Goal: Transaction & Acquisition: Download file/media

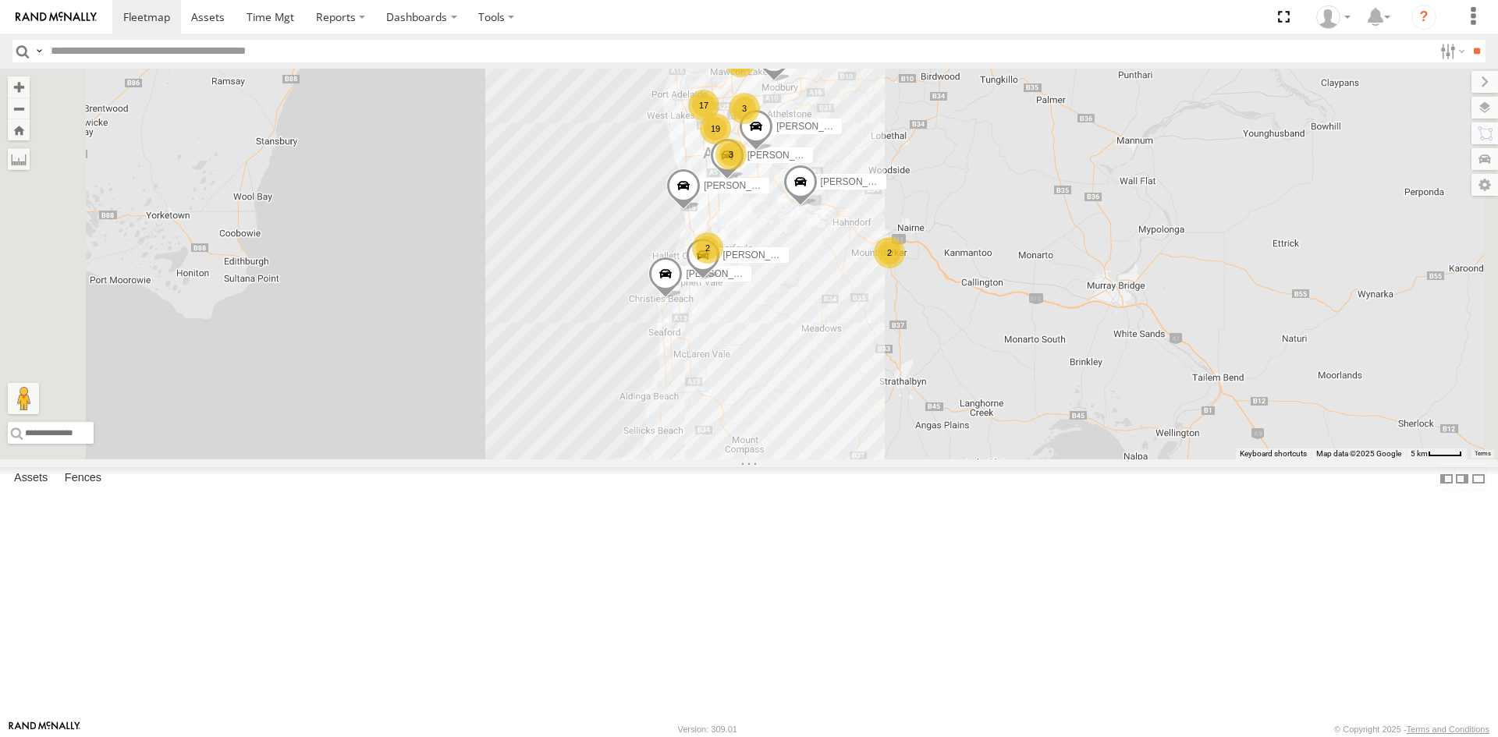
click at [0, 0] on div "SB25LM - (6P HINO) R6 All Assets Adam St Hindmarsh -34.90861 138.57663 Video 14…" at bounding box center [0, 0] width 0 height 0
click at [0, 0] on div "S678CGD - Fridge It Sprinter" at bounding box center [0, 0] width 0 height 0
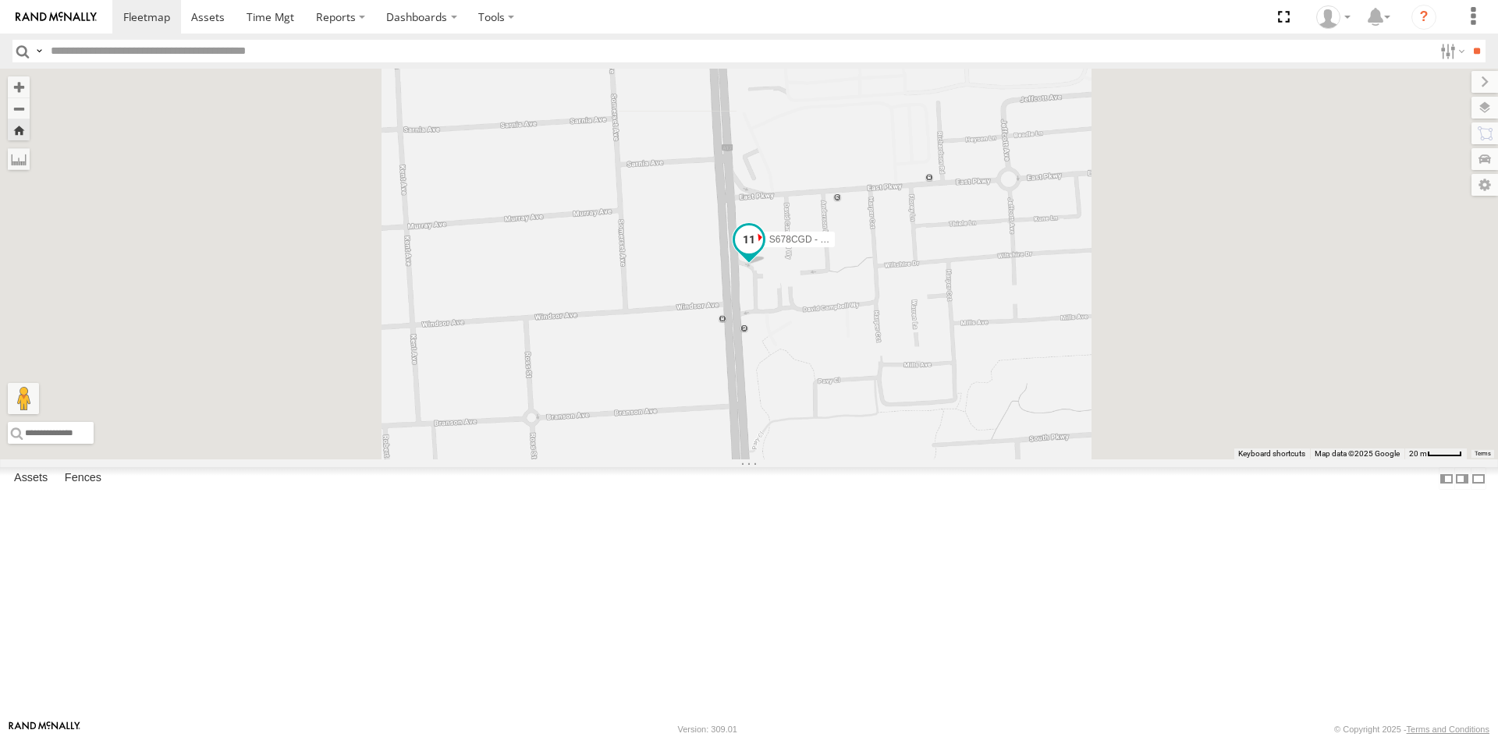
click at [763, 253] on span at bounding box center [749, 239] width 28 height 28
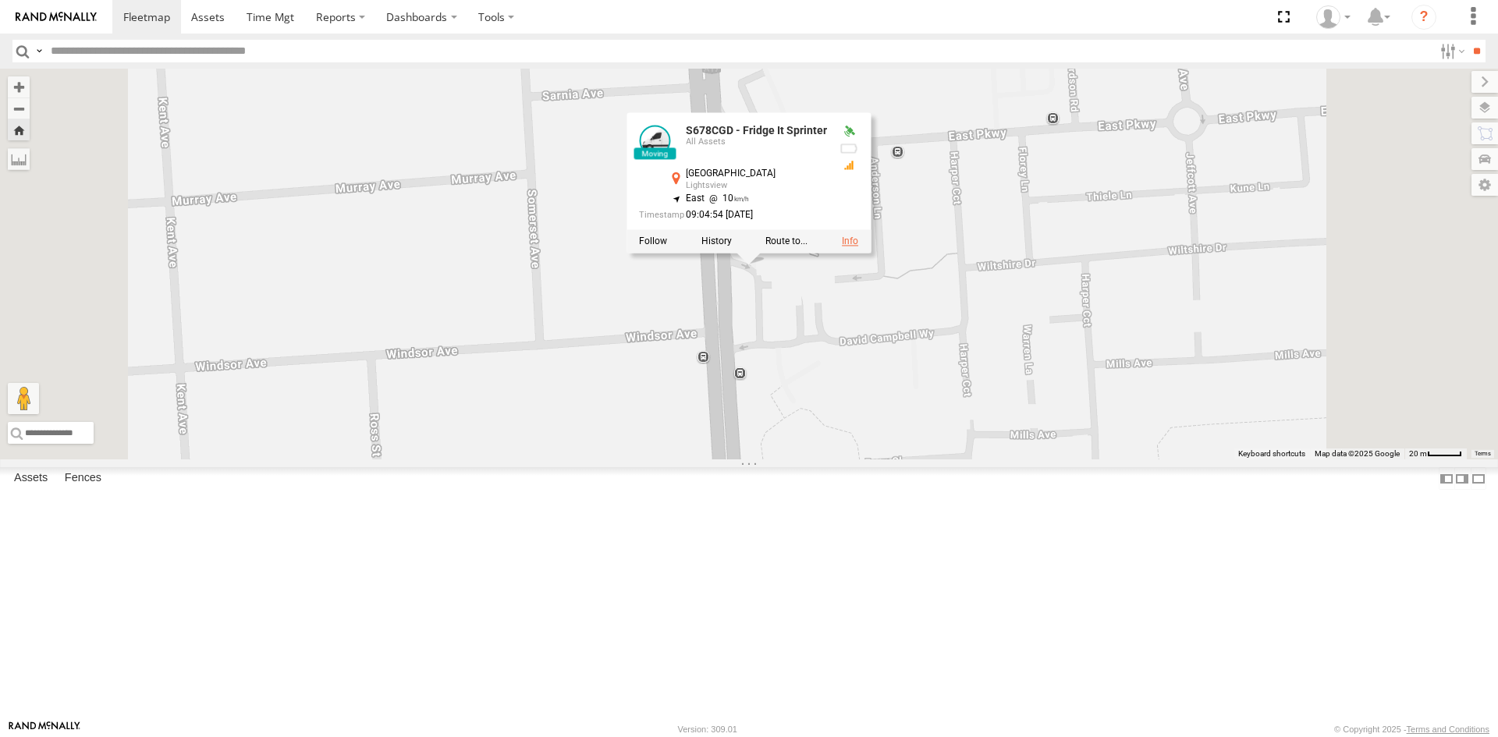
click at [858, 246] on link at bounding box center [850, 241] width 16 height 11
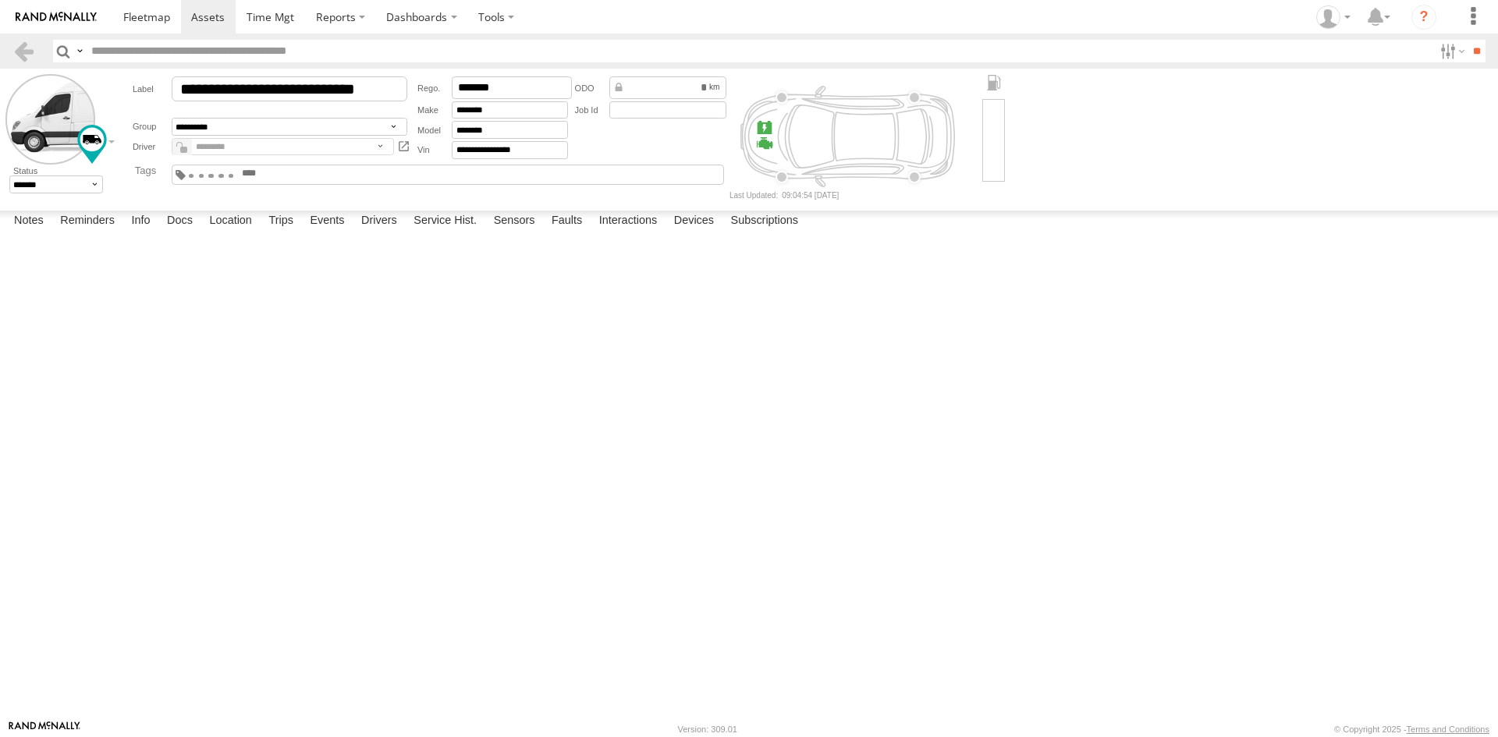
click at [315, 173] on input "text" at bounding box center [277, 174] width 75 height 12
click at [34, 44] on link at bounding box center [23, 51] width 23 height 23
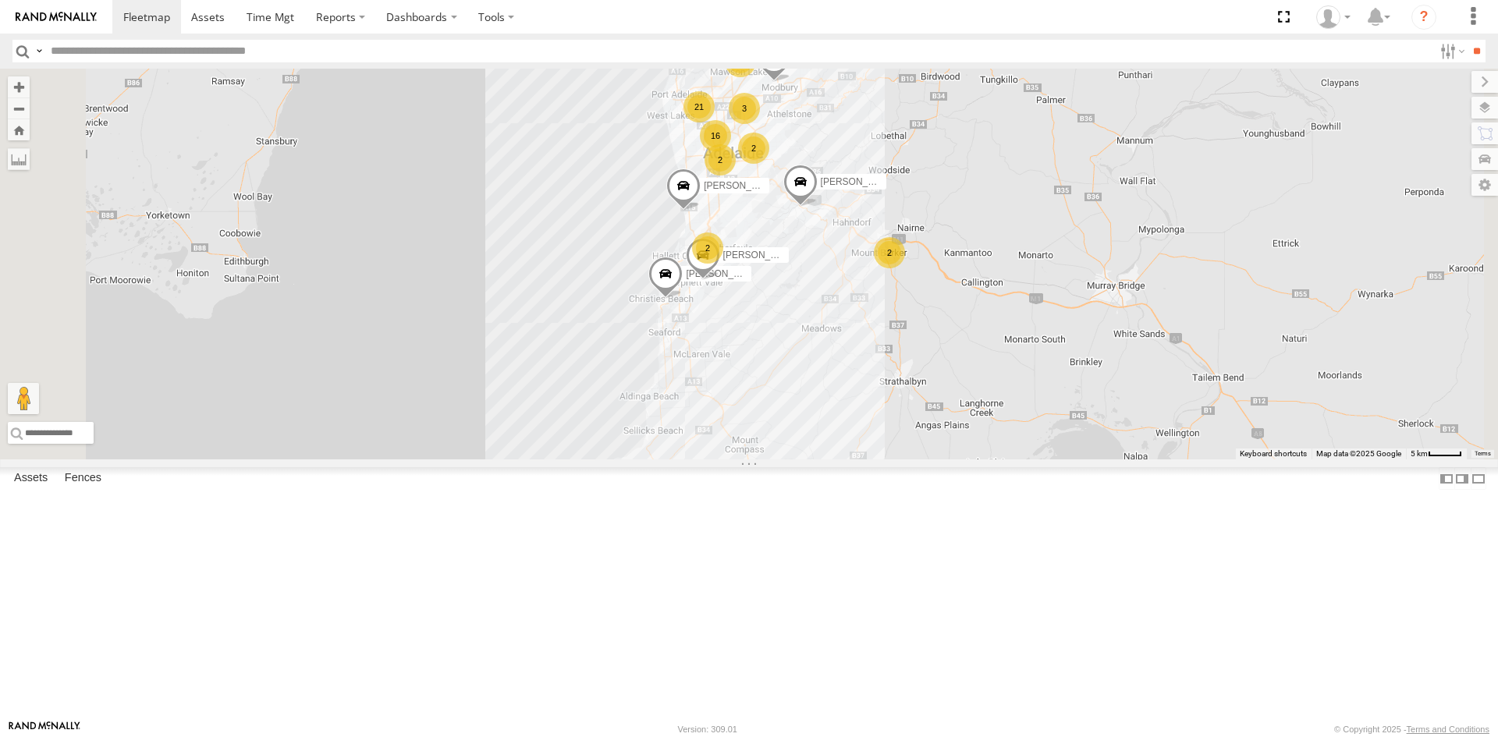
click at [0, 0] on div "S348CAH - Emir Tarabar" at bounding box center [0, 0] width 0 height 0
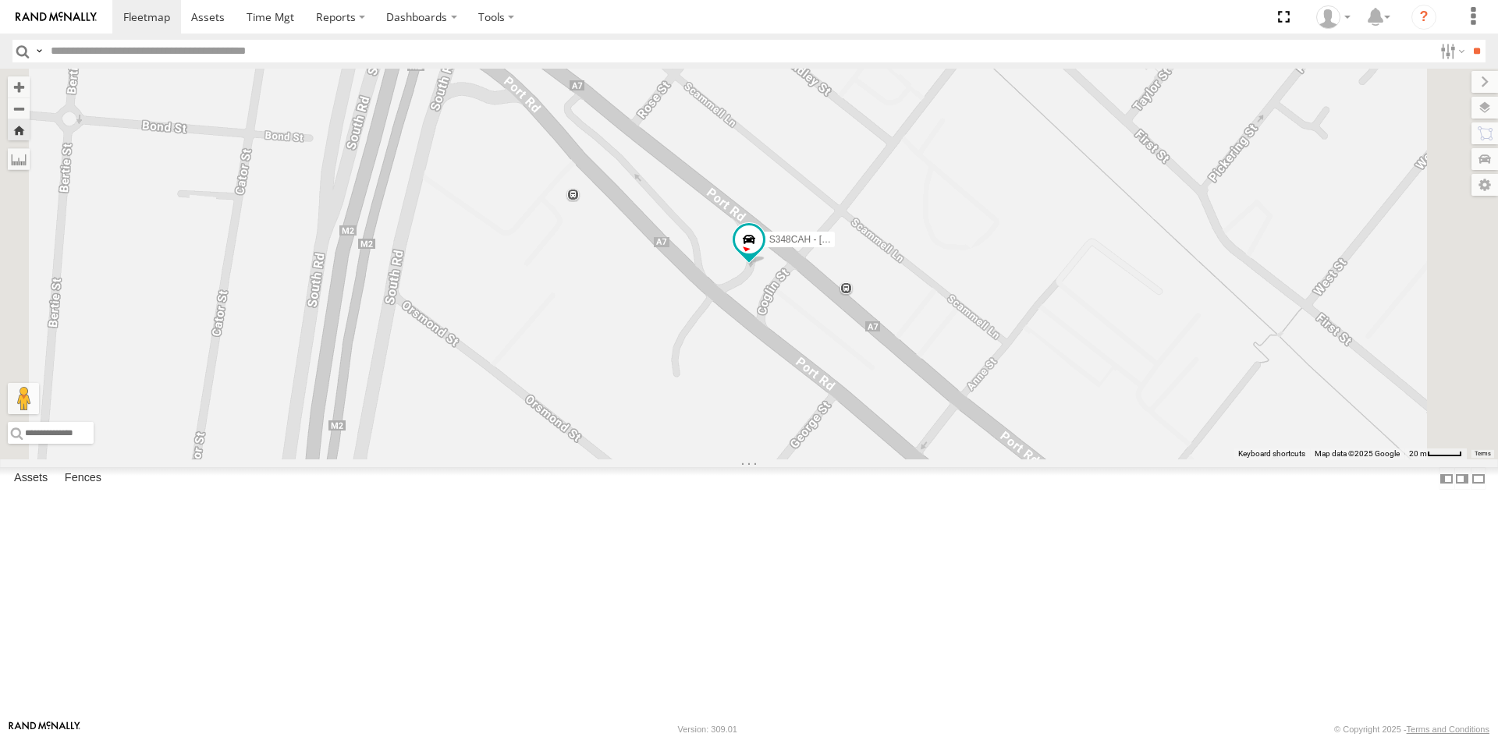
click at [0, 0] on div "S348CAH - Emir Tarabar" at bounding box center [0, 0] width 0 height 0
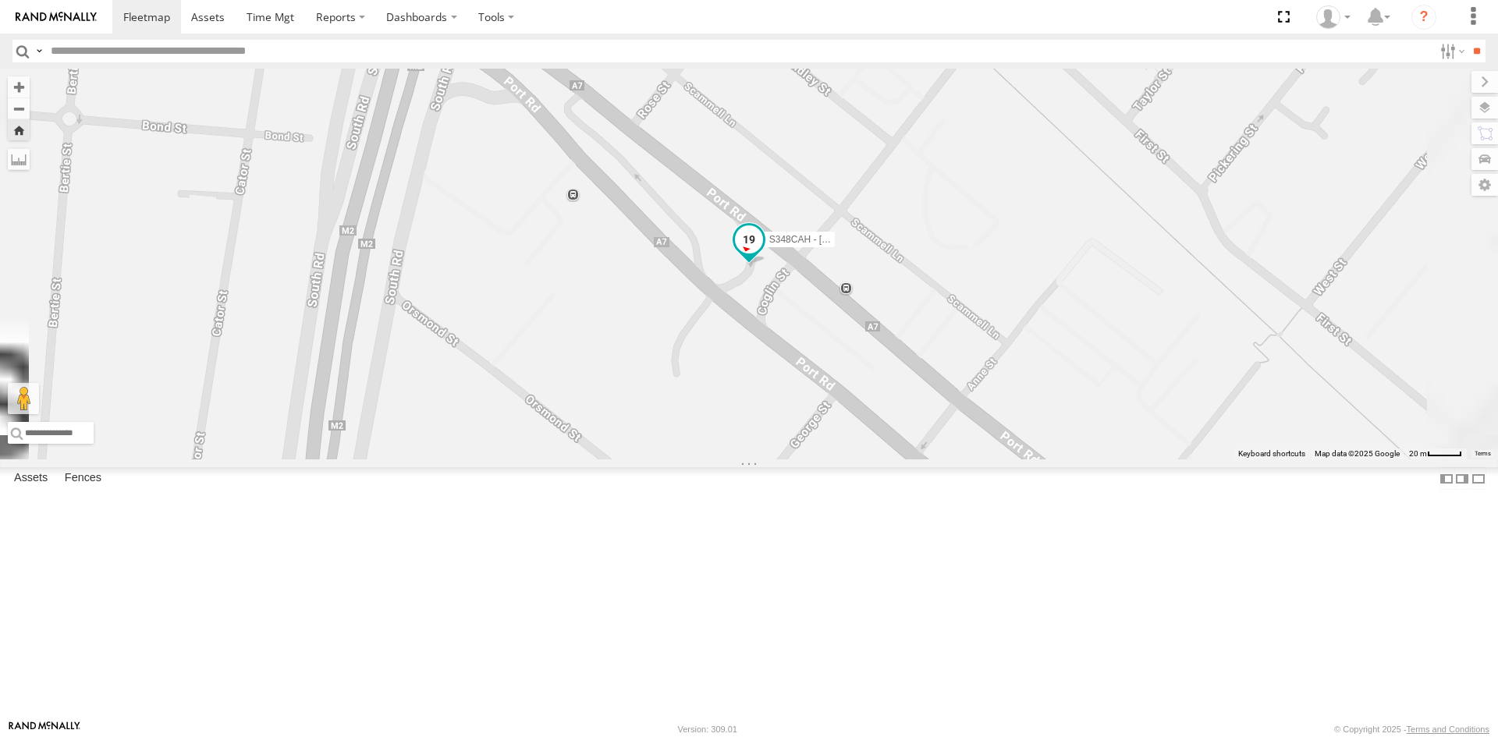
click at [766, 264] on span at bounding box center [749, 243] width 34 height 42
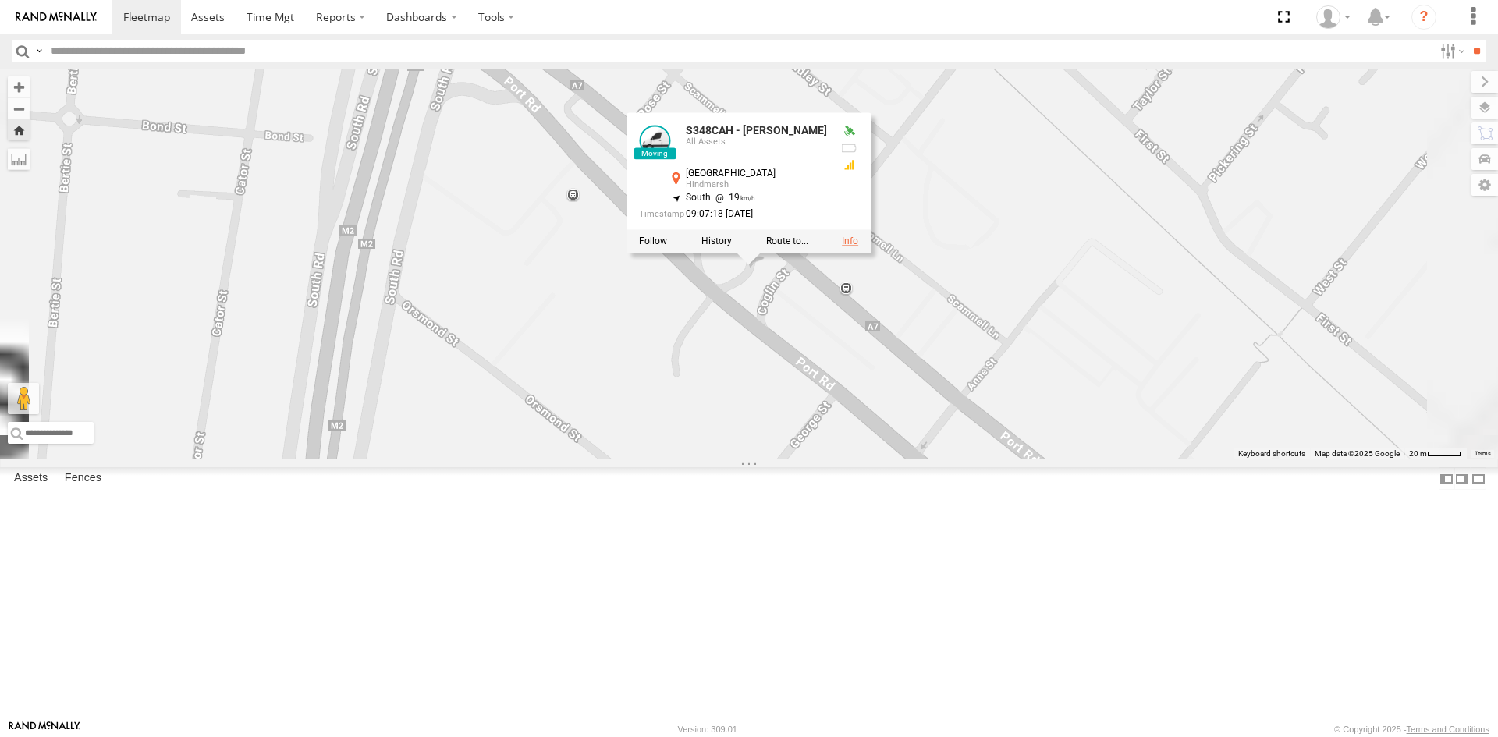
click at [858, 246] on link at bounding box center [850, 241] width 16 height 11
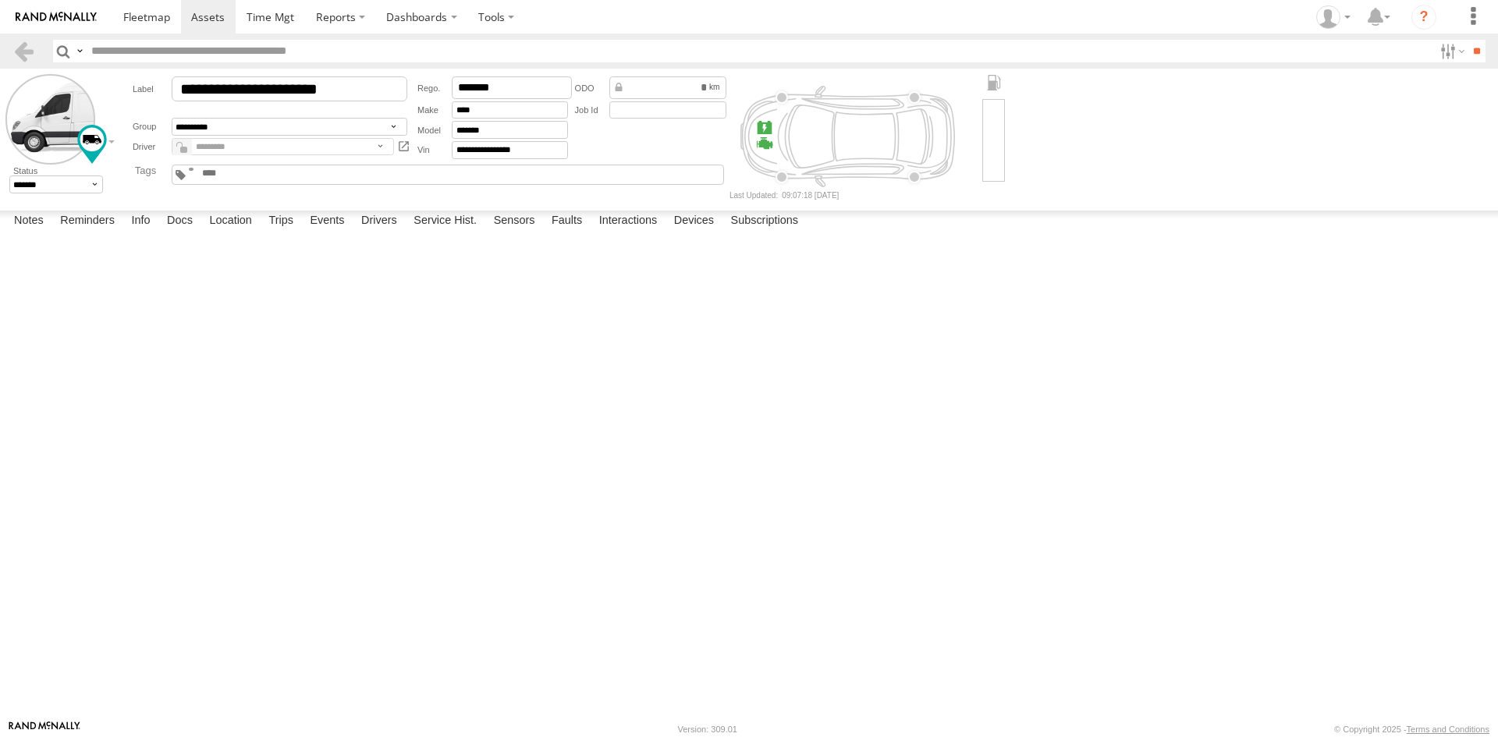
click at [275, 168] on input "text" at bounding box center [237, 174] width 75 height 12
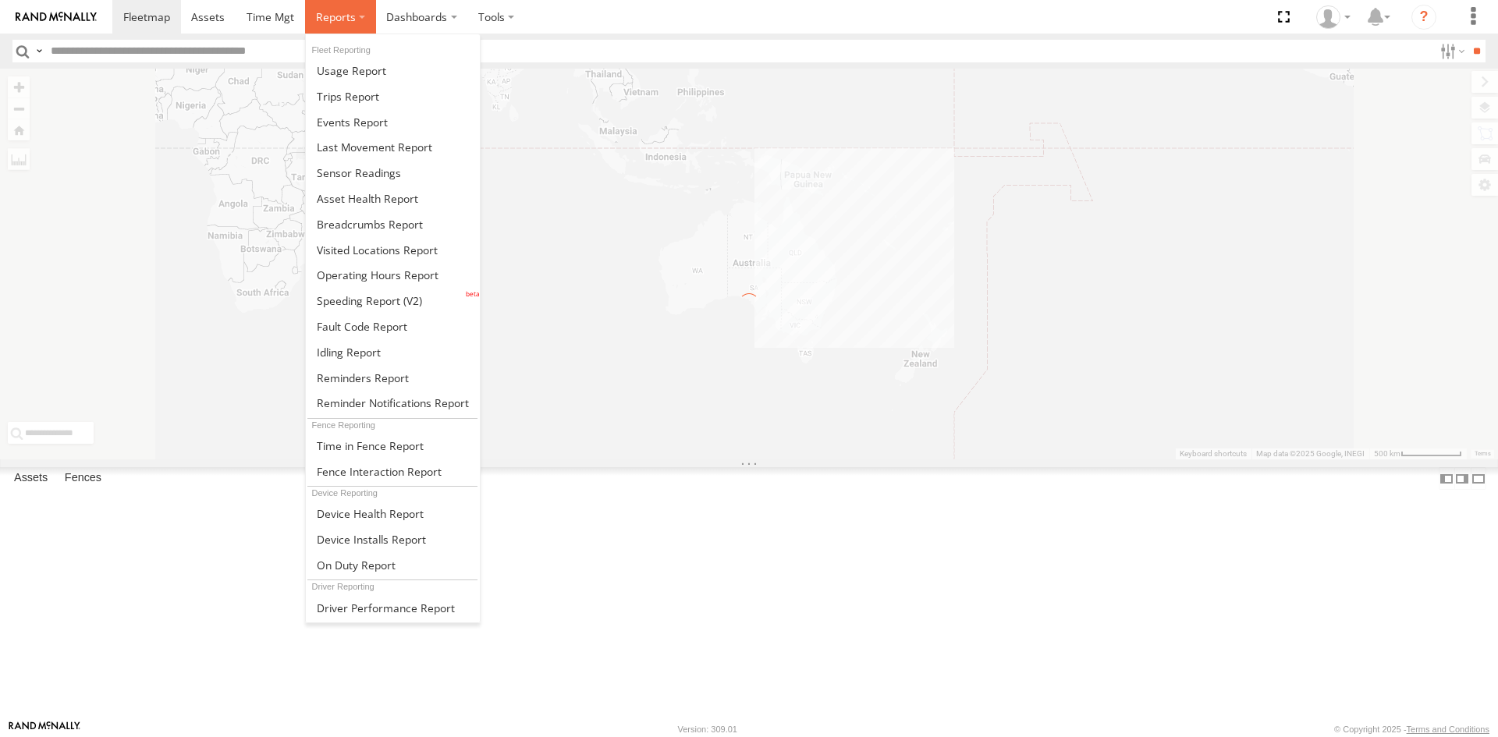
click at [328, 10] on span at bounding box center [336, 16] width 40 height 15
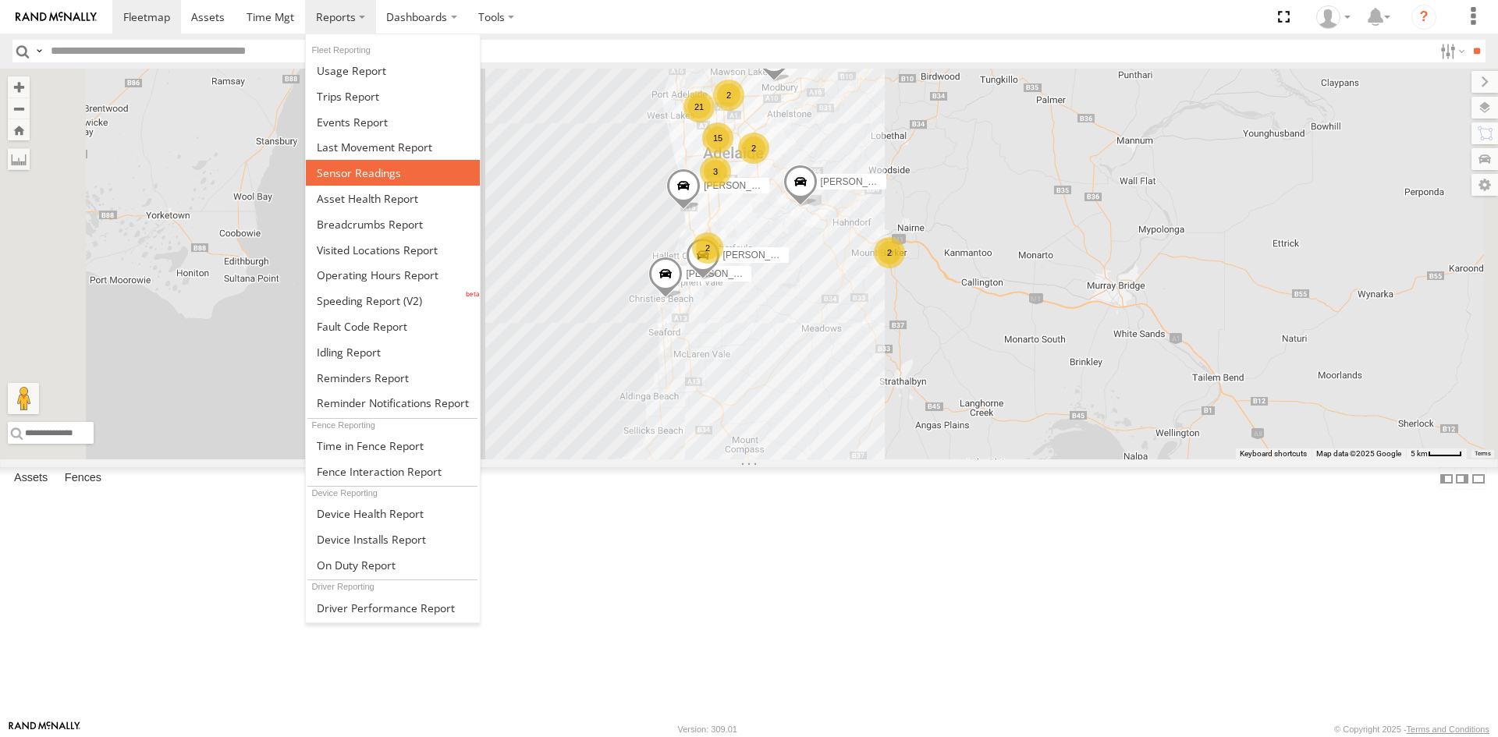
click at [369, 182] on link at bounding box center [393, 173] width 174 height 26
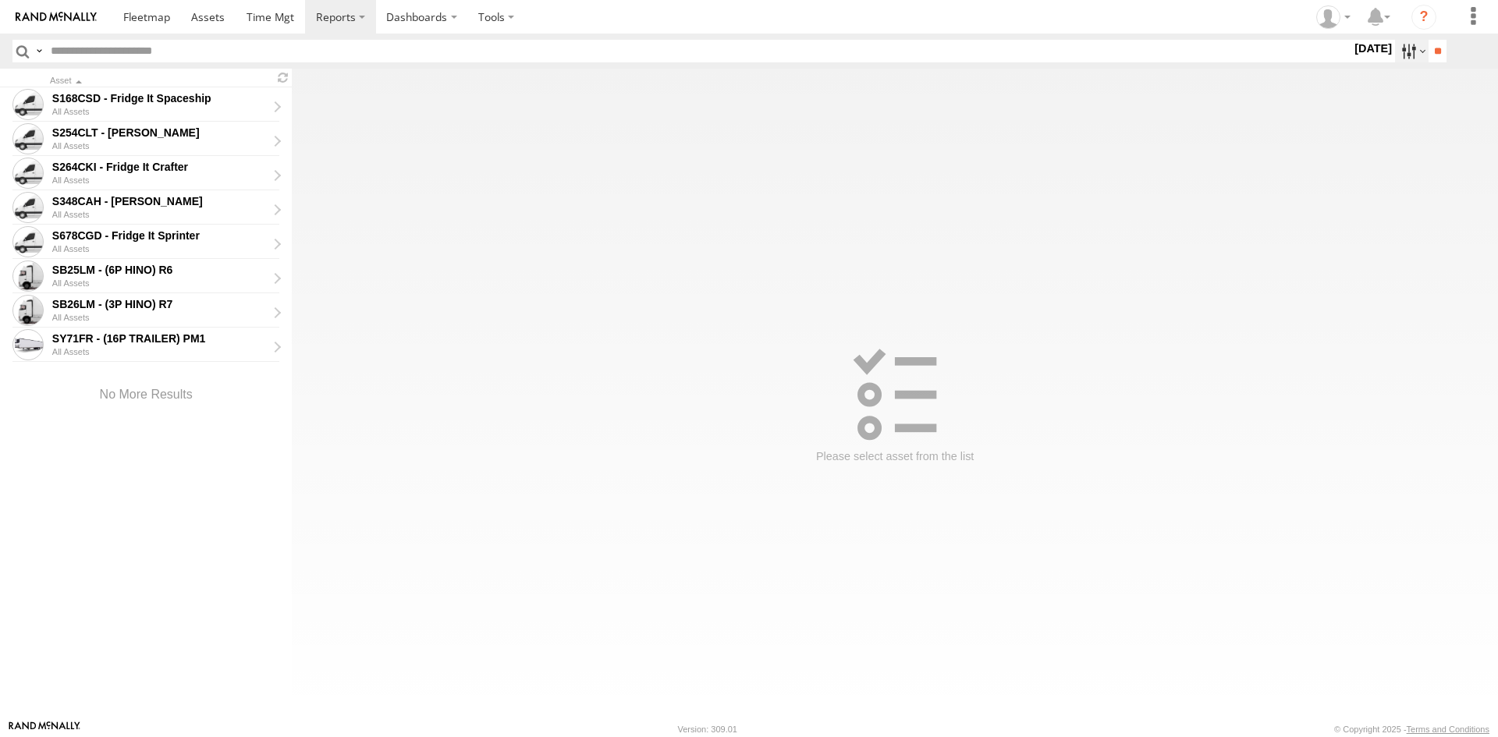
click at [1396, 54] on label at bounding box center [1412, 51] width 34 height 23
click at [0, 0] on label at bounding box center [0, 0] width 0 height 0
click at [1428, 43] on input "**" at bounding box center [1437, 51] width 18 height 23
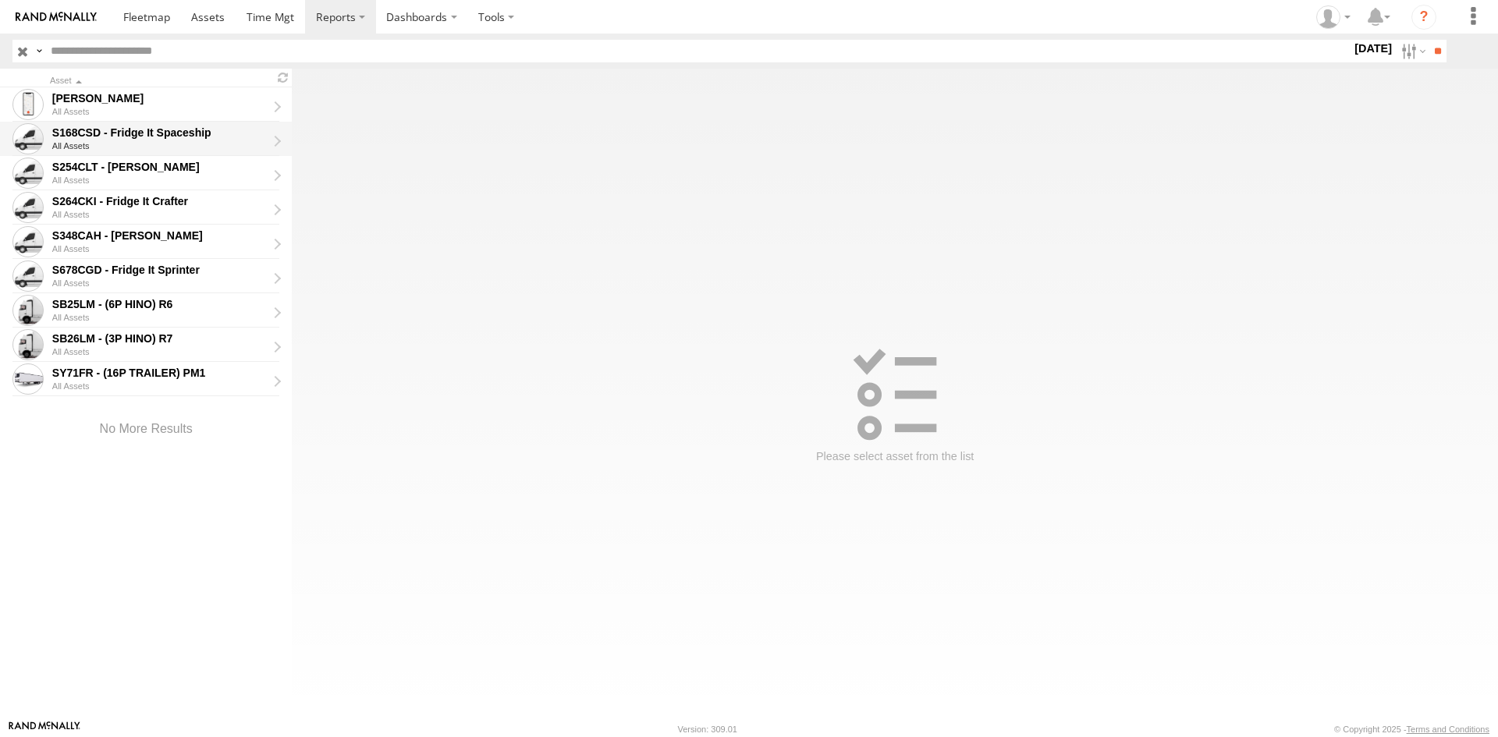
click at [139, 127] on div "S168CSD - Fridge It Spaceship" at bounding box center [159, 133] width 214 height 14
type input "**********"
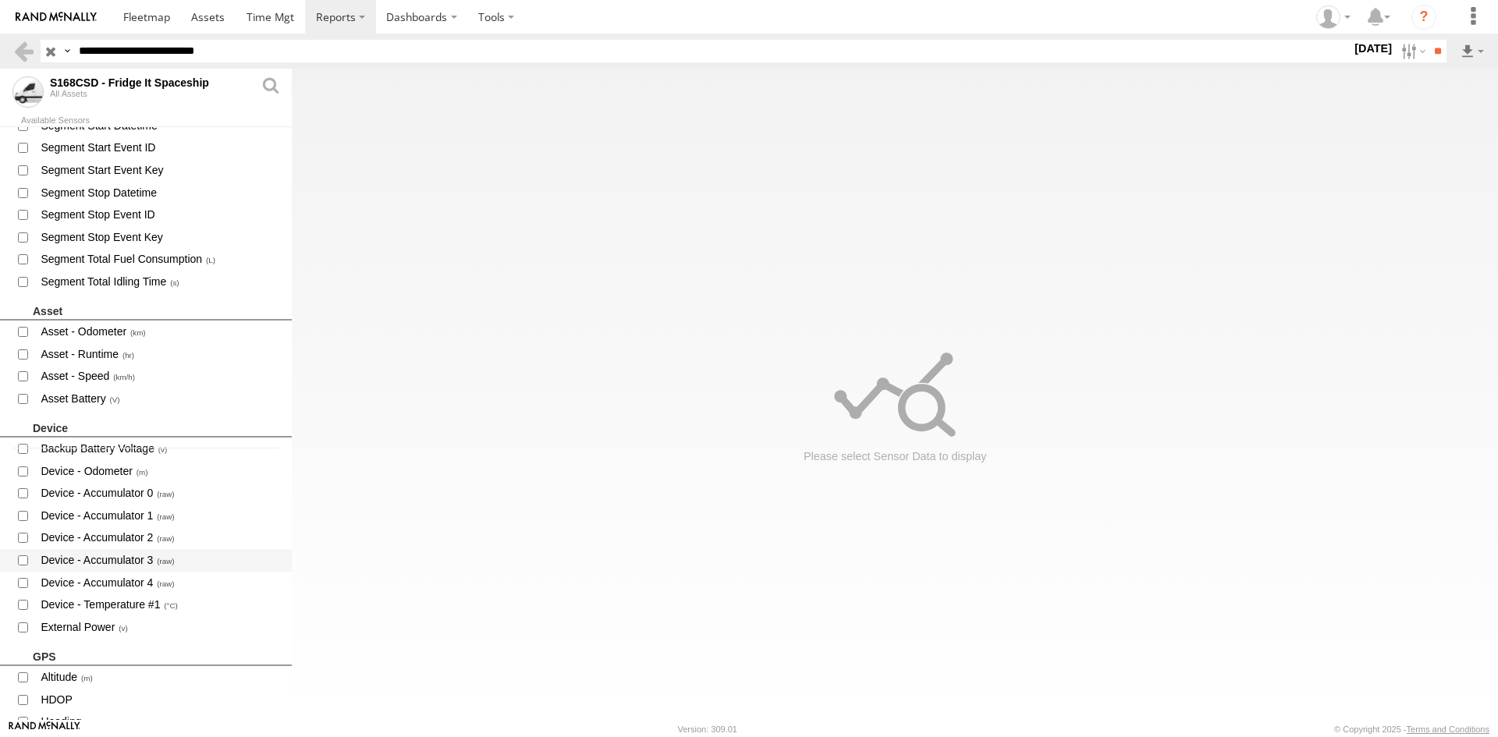
scroll to position [312, 0]
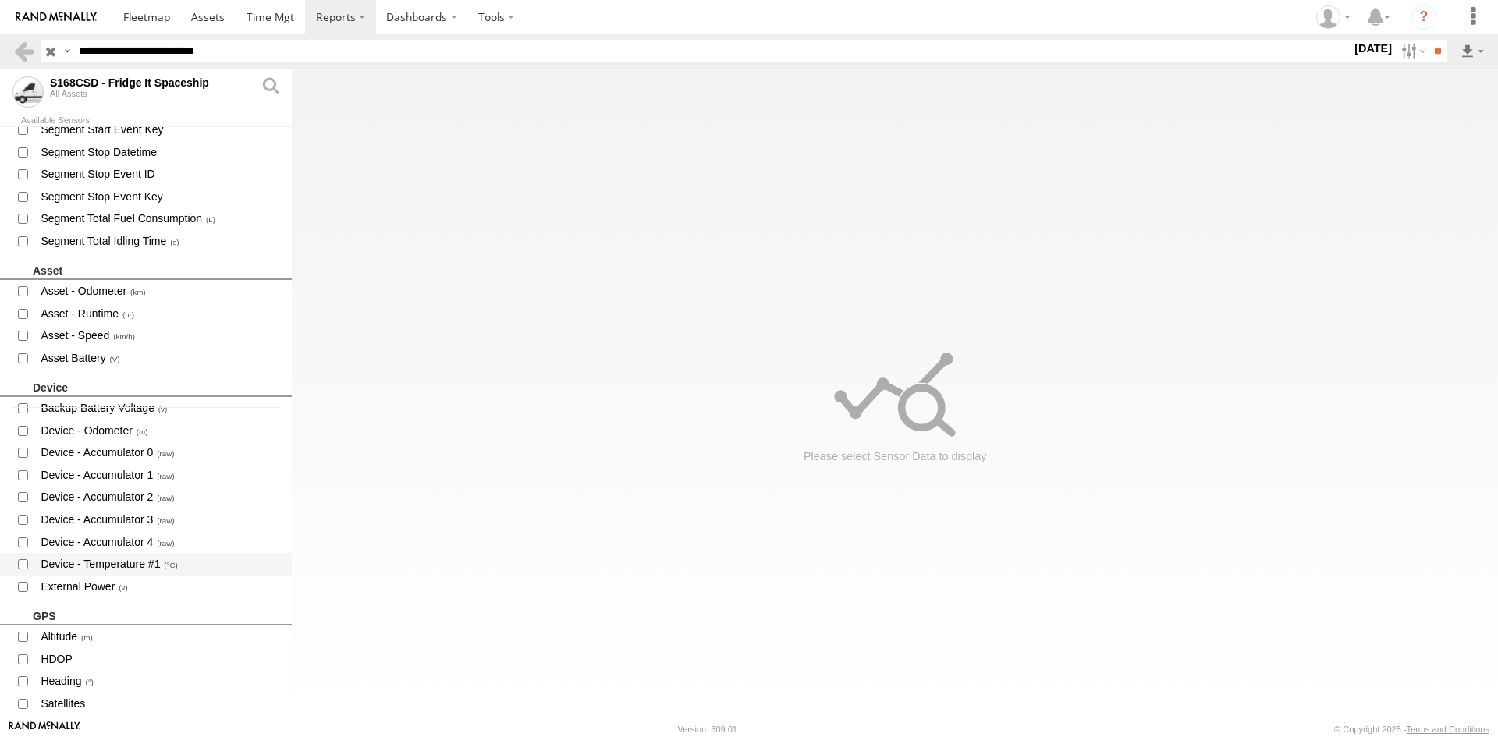
click at [119, 565] on span "Device - Temperature #1" at bounding box center [159, 564] width 241 height 19
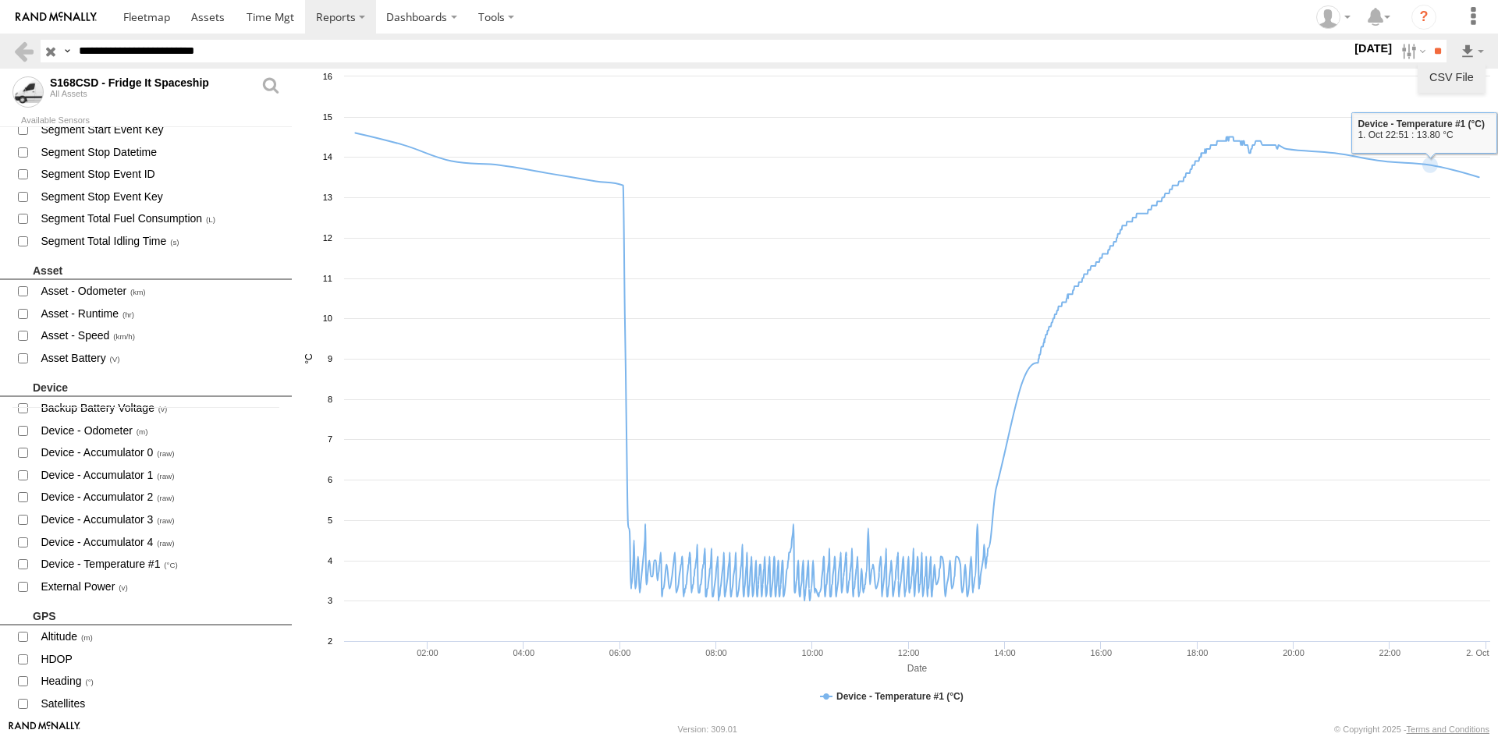
click at [1448, 79] on link "CSV File" at bounding box center [1450, 77] width 55 height 23
